Goal: Check status: Check status

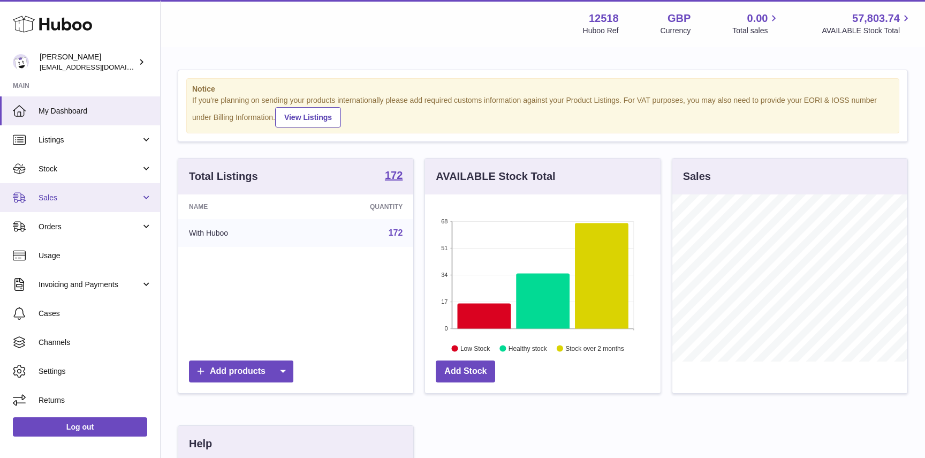
scroll to position [167, 235]
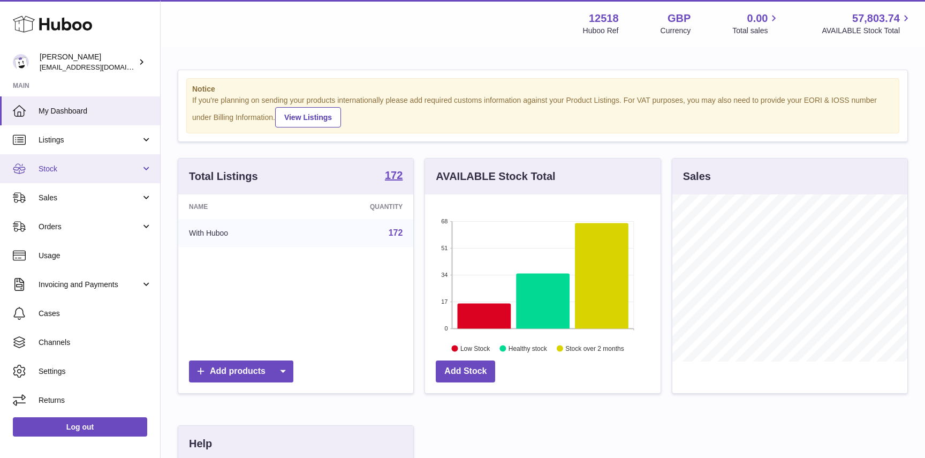
click at [57, 177] on link "Stock" at bounding box center [80, 168] width 160 height 29
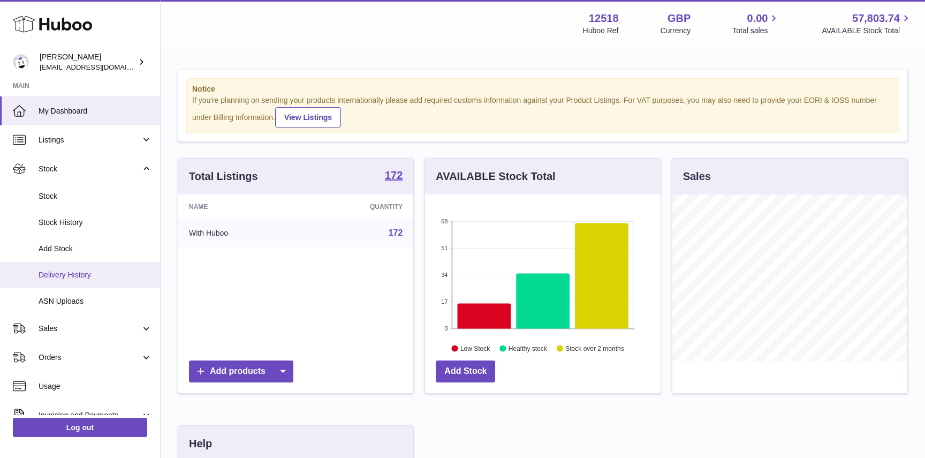
click at [59, 278] on span "Delivery History" at bounding box center [96, 275] width 114 height 10
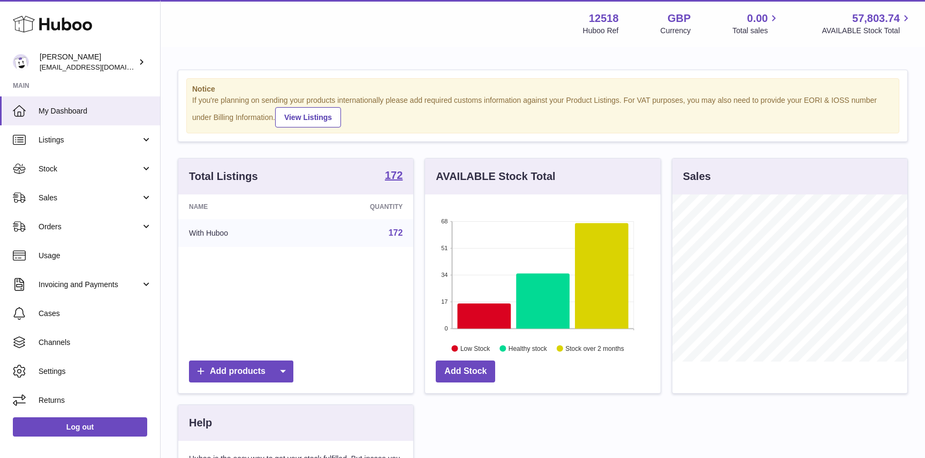
scroll to position [167, 235]
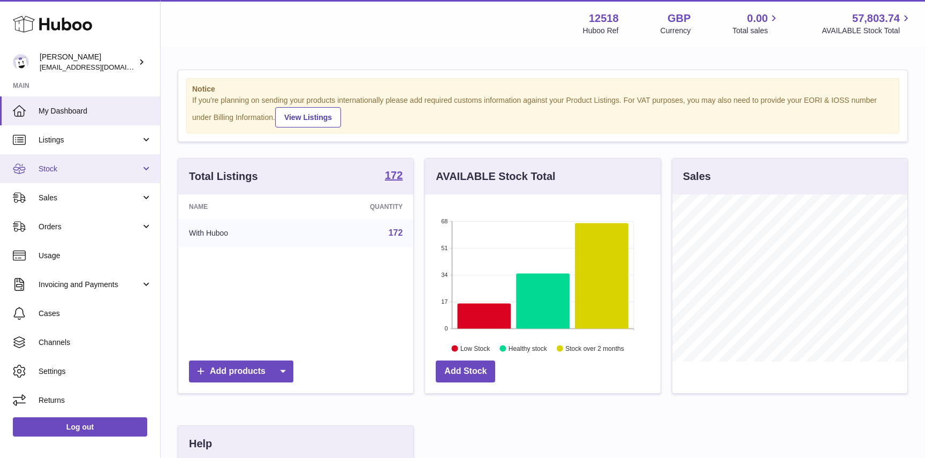
click at [111, 161] on link "Stock" at bounding box center [80, 168] width 160 height 29
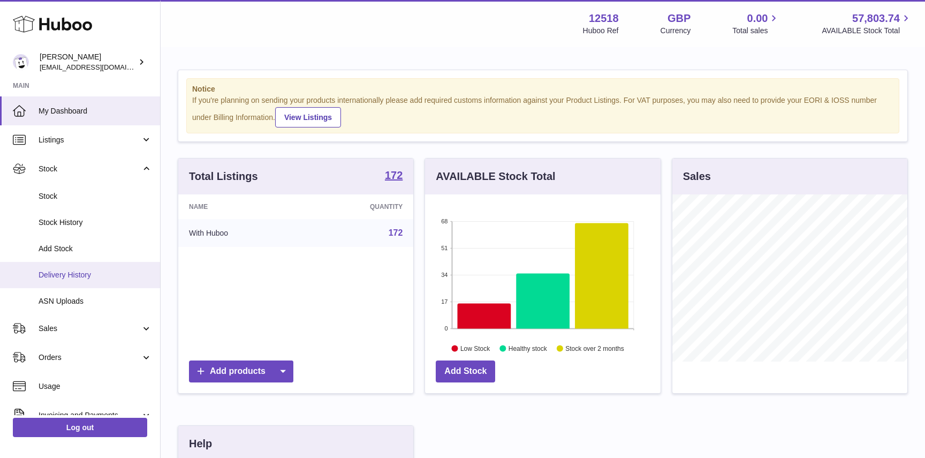
click at [70, 268] on link "Delivery History" at bounding box center [80, 275] width 160 height 26
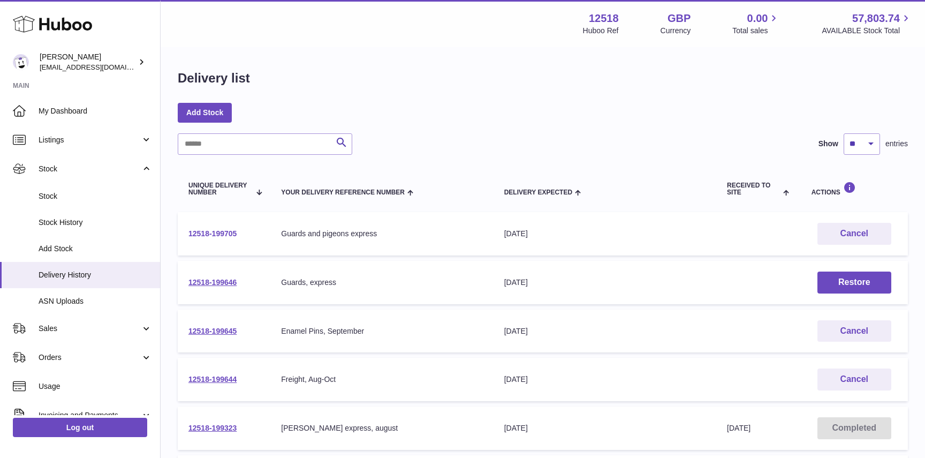
click at [217, 232] on link "12518-199705" at bounding box center [213, 233] width 48 height 9
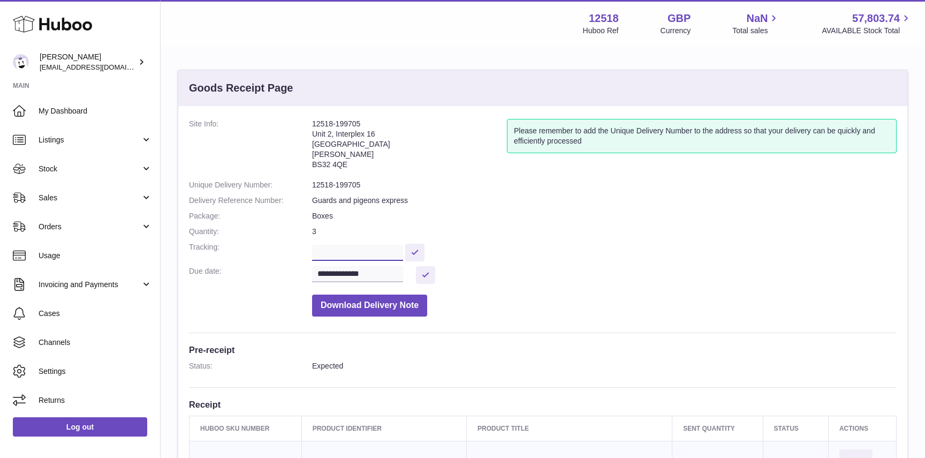
click at [343, 250] on input "text" at bounding box center [357, 253] width 91 height 16
paste input "**********"
type input "**********"
click at [419, 250] on button at bounding box center [414, 253] width 19 height 18
click at [387, 277] on input "**********" at bounding box center [357, 274] width 91 height 16
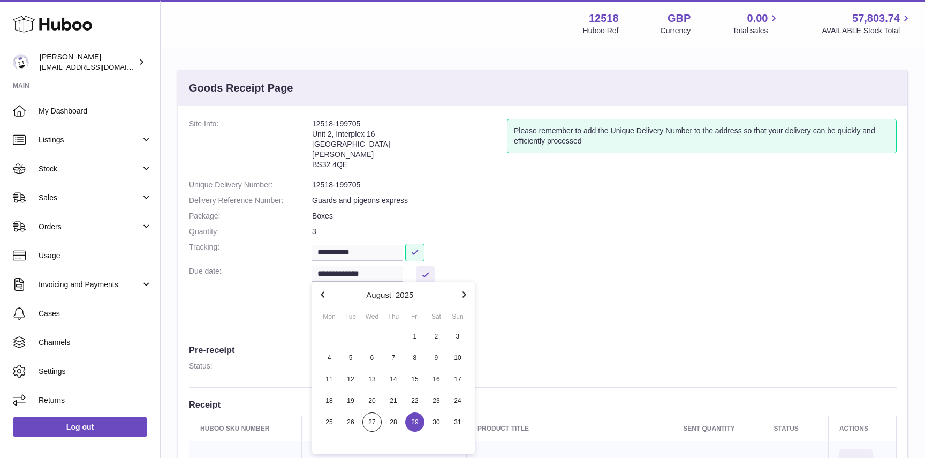
click at [466, 297] on icon "button" at bounding box center [464, 294] width 13 height 13
click at [333, 337] on span "1" at bounding box center [329, 336] width 19 height 19
type input "**********"
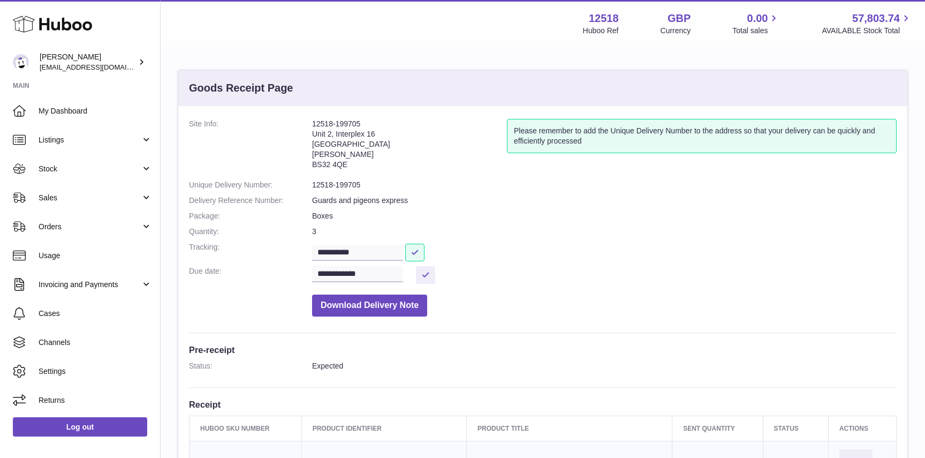
click at [537, 295] on dd "Download Delivery Note" at bounding box center [604, 302] width 585 height 27
click at [426, 276] on button at bounding box center [425, 275] width 19 height 18
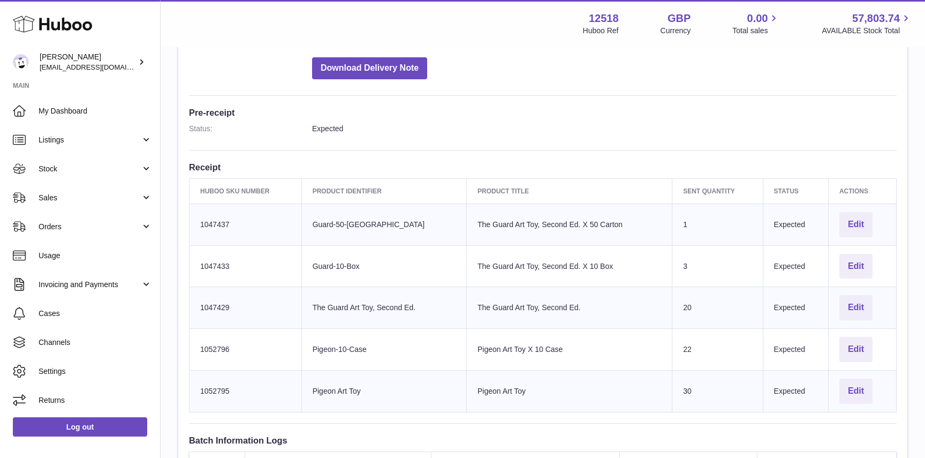
scroll to position [243, 0]
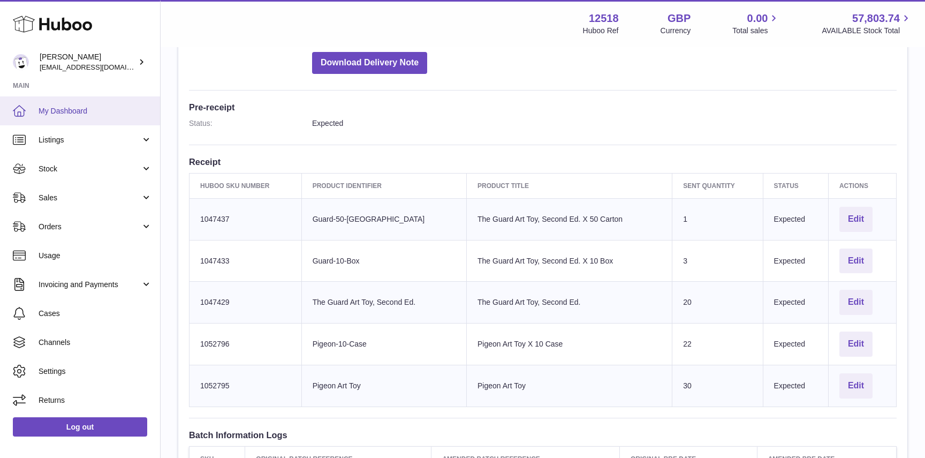
click at [65, 111] on span "My Dashboard" at bounding box center [96, 111] width 114 height 10
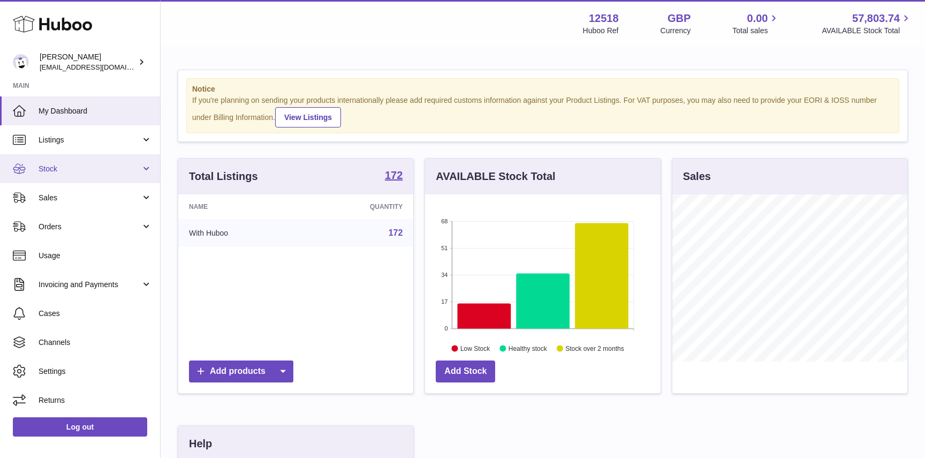
click at [89, 172] on span "Stock" at bounding box center [90, 169] width 102 height 10
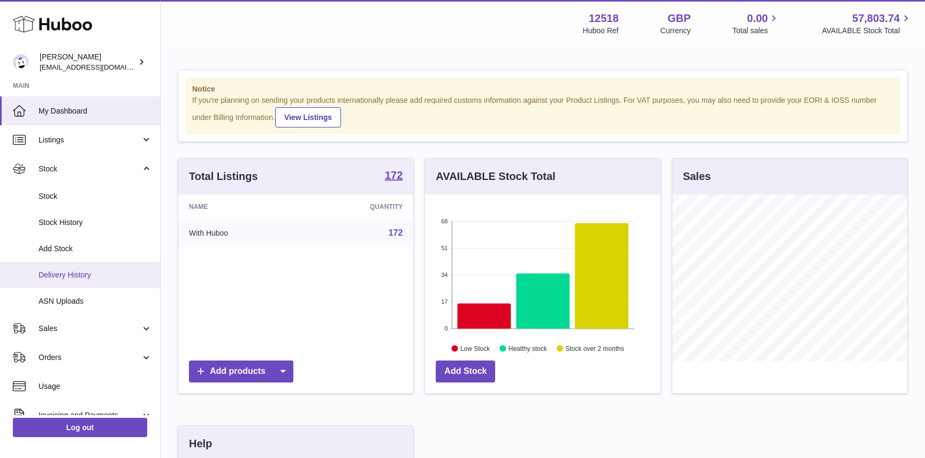
click at [80, 277] on span "Delivery History" at bounding box center [96, 275] width 114 height 10
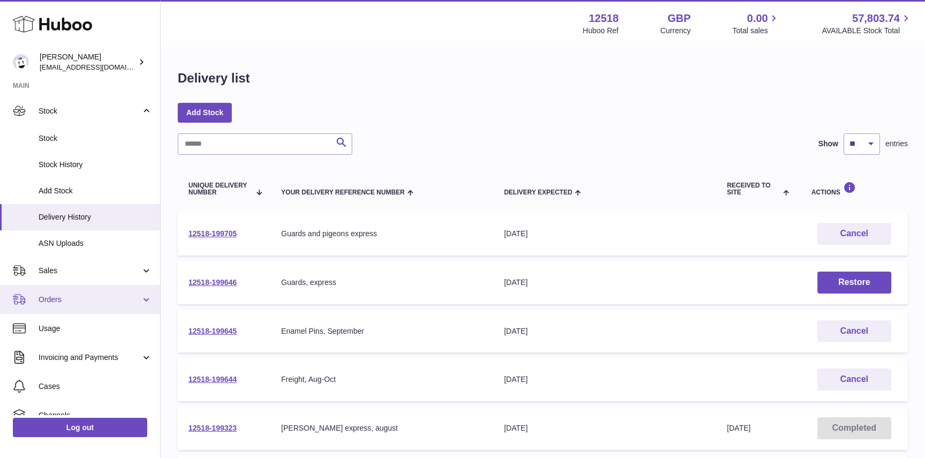
scroll to position [130, 0]
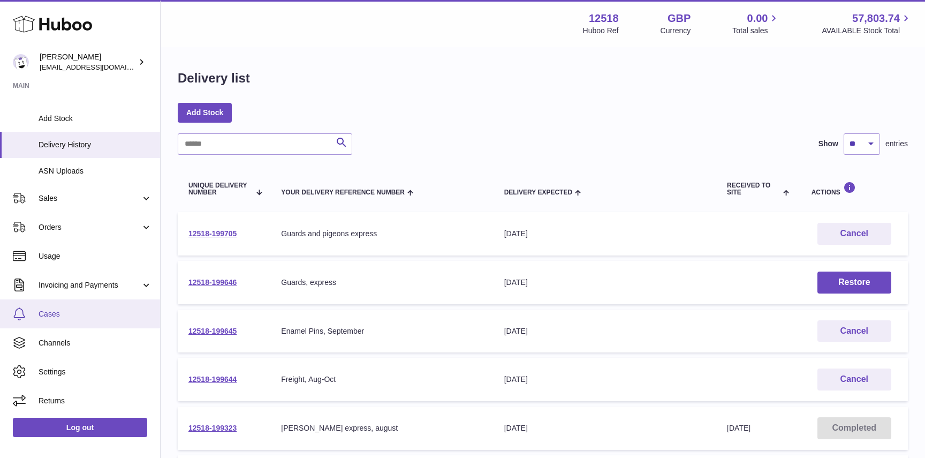
click at [59, 314] on span "Cases" at bounding box center [96, 314] width 114 height 10
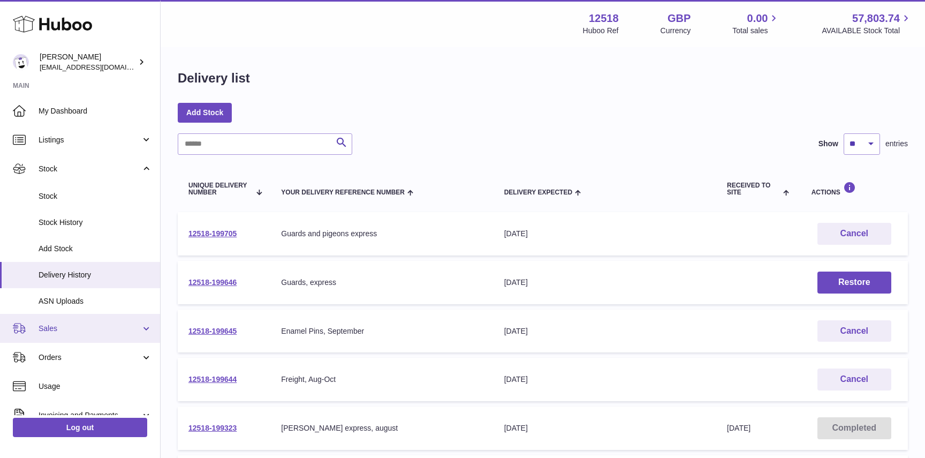
click at [61, 333] on span "Sales" at bounding box center [90, 328] width 102 height 10
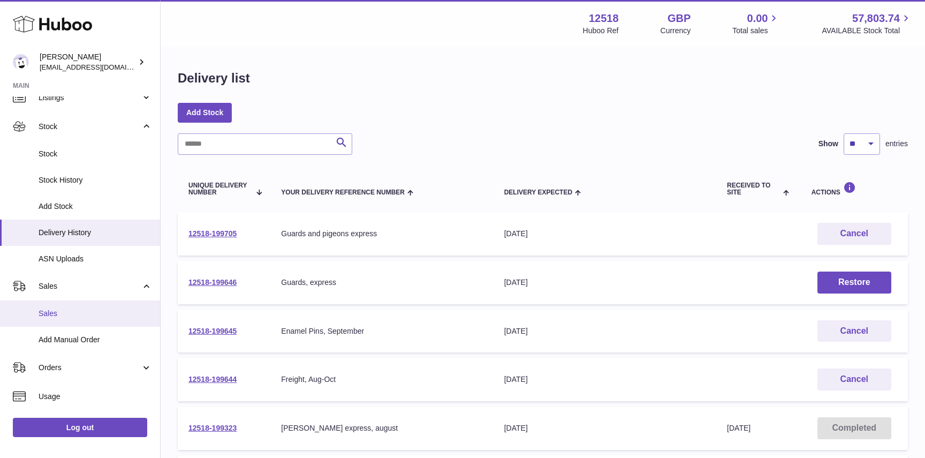
scroll to position [79, 0]
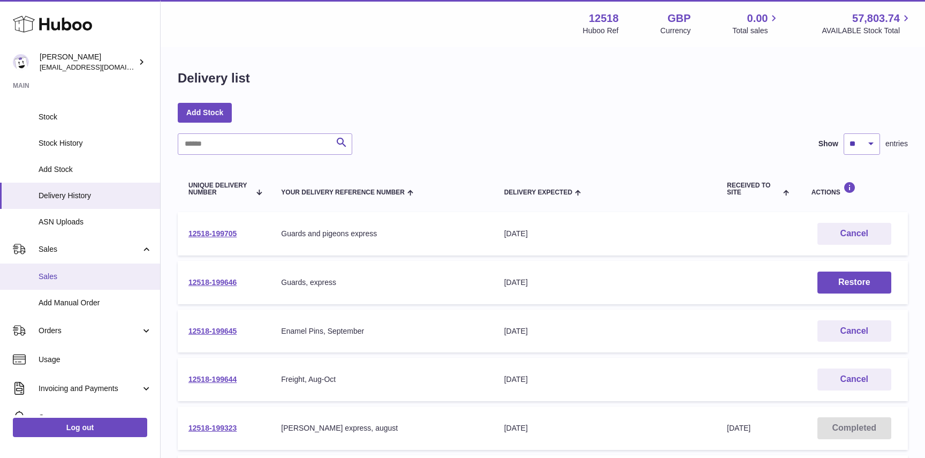
click at [51, 278] on span "Sales" at bounding box center [96, 277] width 114 height 10
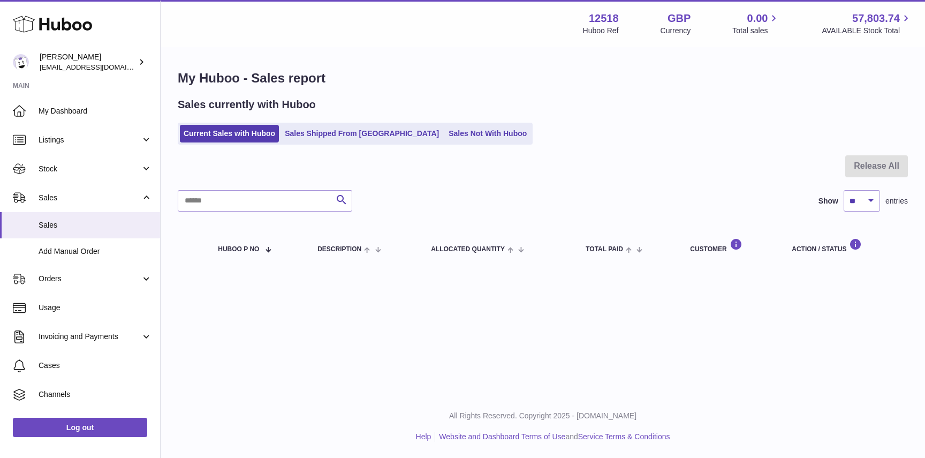
click at [341, 132] on link "Sales Shipped From [GEOGRAPHIC_DATA]" at bounding box center [362, 134] width 162 height 18
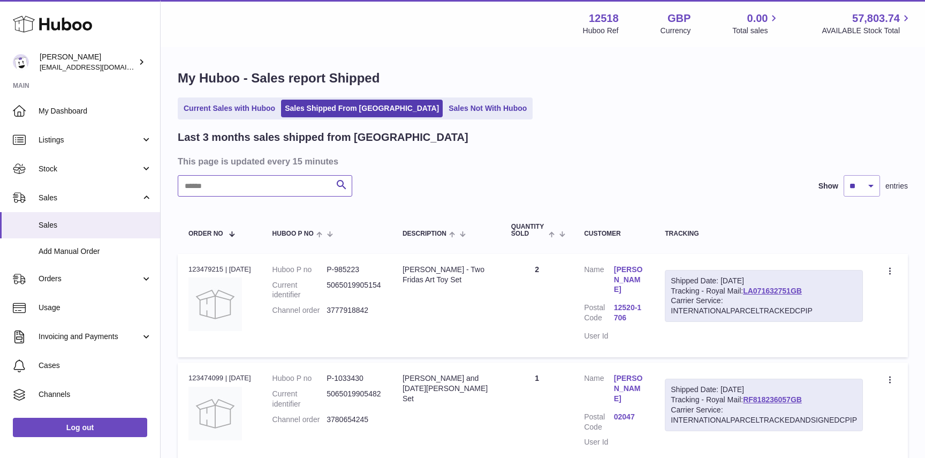
click at [259, 193] on input "text" at bounding box center [265, 185] width 175 height 21
paste input "**********"
type input "**********"
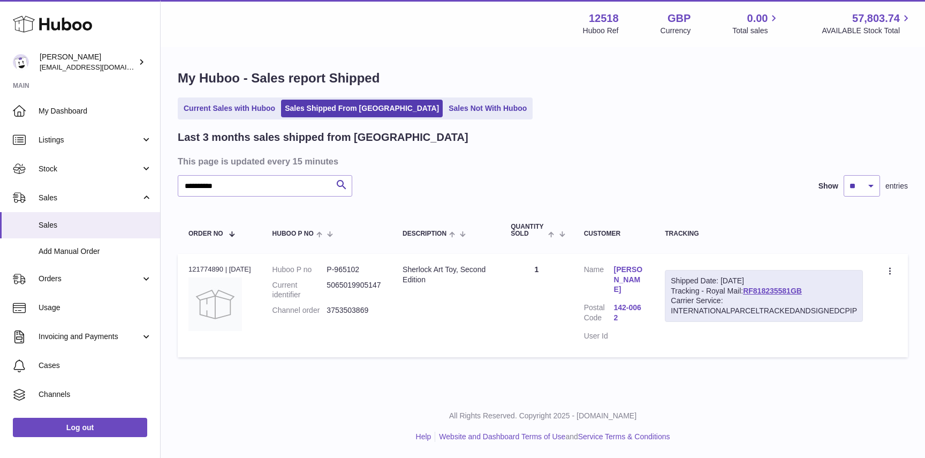
click at [704, 311] on div "Carrier Service: INTERNATIONALPARCELTRACKEDANDSIGNEDCPIP" at bounding box center [764, 306] width 186 height 20
click at [774, 291] on link "RF818235581GB" at bounding box center [772, 291] width 59 height 9
click at [82, 108] on span "My Dashboard" at bounding box center [96, 111] width 114 height 10
